Goal: Find specific page/section: Find specific page/section

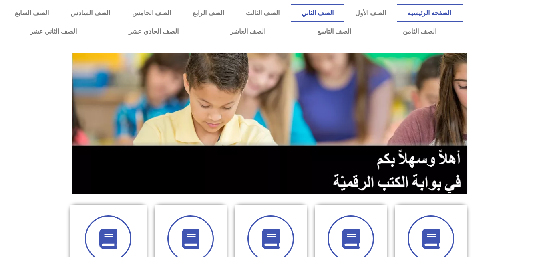
click at [345, 14] on link "الصف الثاني" at bounding box center [318, 13] width 54 height 18
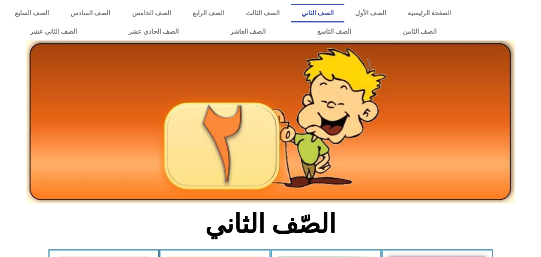
scroll to position [224, 0]
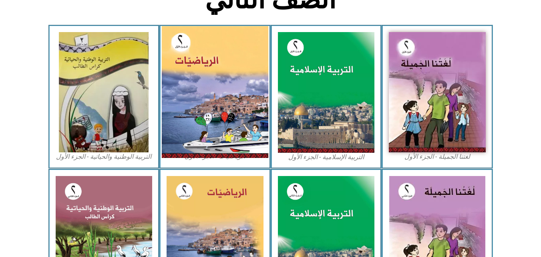
click at [223, 103] on img at bounding box center [215, 92] width 107 height 132
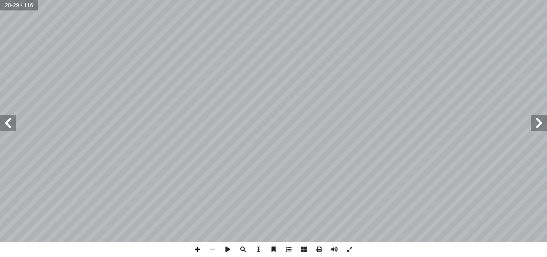
click at [195, 252] on span at bounding box center [197, 249] width 15 height 15
click at [198, 249] on span at bounding box center [197, 249] width 15 height 15
